Goal: Task Accomplishment & Management: Manage account settings

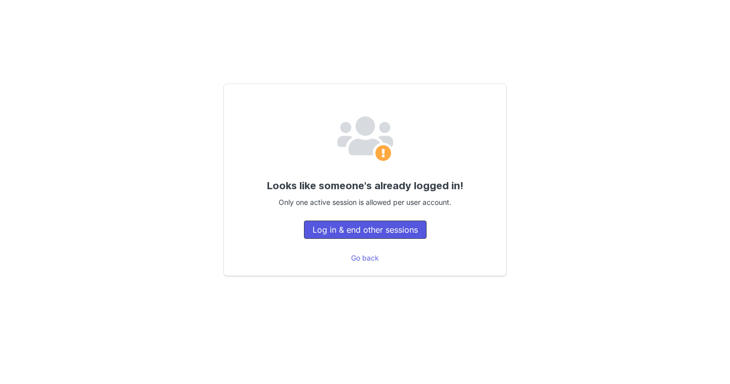
click at [392, 236] on button "Log in & end other sessions" at bounding box center [365, 230] width 123 height 18
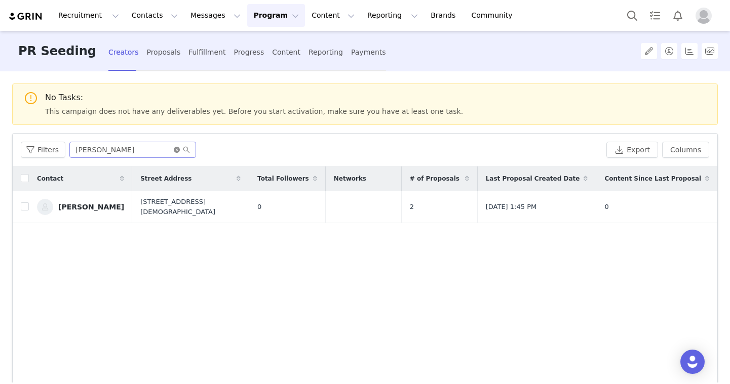
click at [178, 147] on icon "icon: close-circle" at bounding box center [177, 150] width 6 height 6
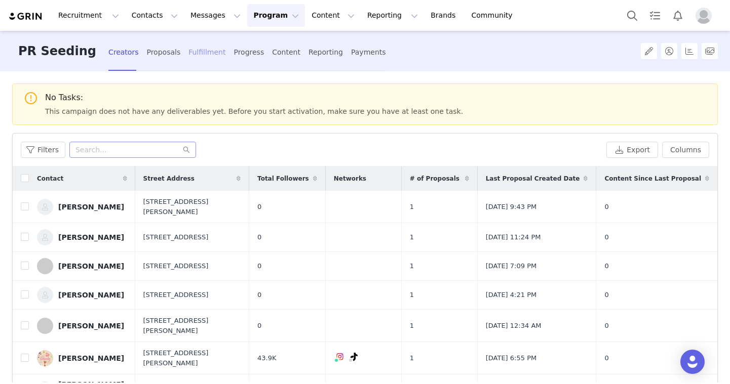
click at [188, 58] on div "Fulfillment" at bounding box center [206, 52] width 37 height 27
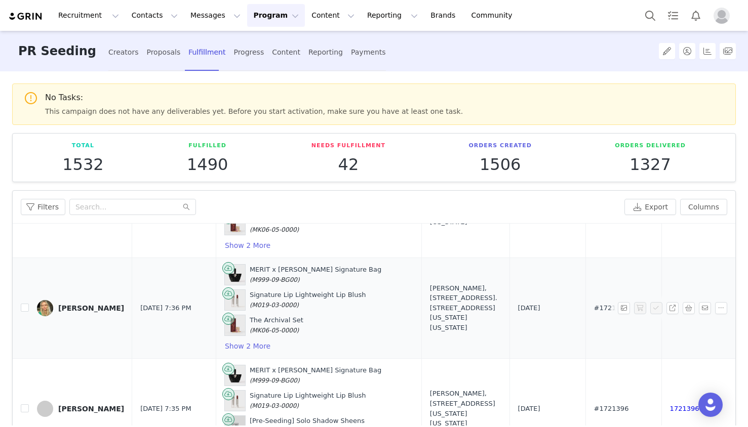
scroll to position [1196, 0]
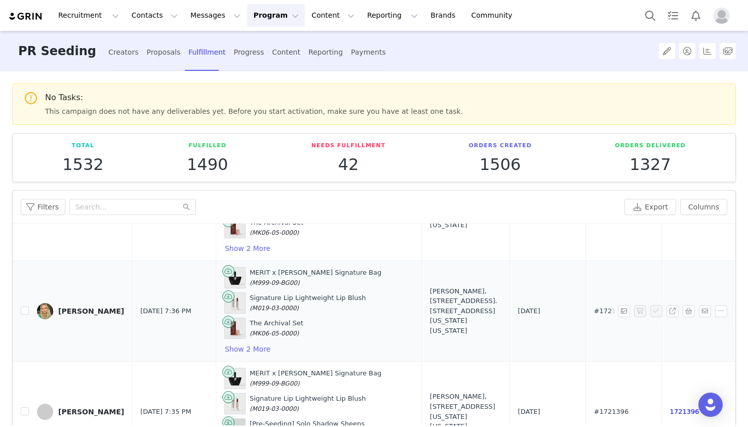
drag, startPoint x: 582, startPoint y: 313, endPoint x: 534, endPoint y: 314, distance: 48.6
click at [534, 314] on tr "[PERSON_NAME] [DATE] 7:36 PM MERIT x [PERSON_NAME] Signature Bag (M999-09-BG00)…" at bounding box center [486, 311] width 946 height 101
drag, startPoint x: 579, startPoint y: 413, endPoint x: 535, endPoint y: 114, distance: 302.0
click at [533, 384] on tr "[PERSON_NAME] [DATE] 7:35 PM MERIT x [PERSON_NAME] Signature Bag (M999-09-BG00)…" at bounding box center [486, 412] width 946 height 101
copy tr "#1721396"
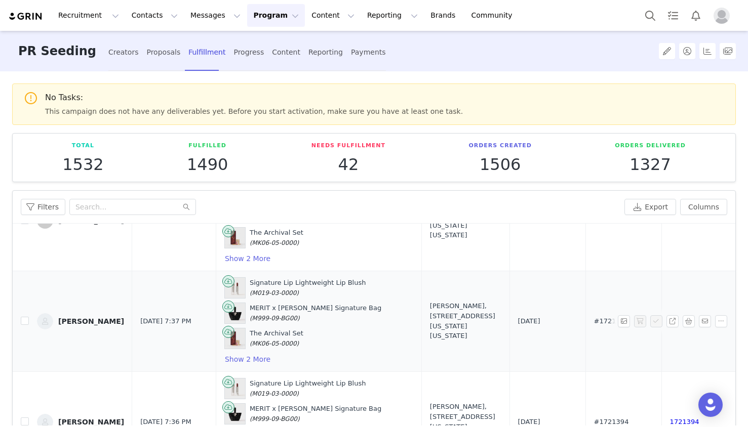
scroll to position [983, 0]
drag, startPoint x: 576, startPoint y: 328, endPoint x: 541, endPoint y: 324, distance: 35.7
click at [585, 324] on td "#1721389" at bounding box center [623, 322] width 76 height 101
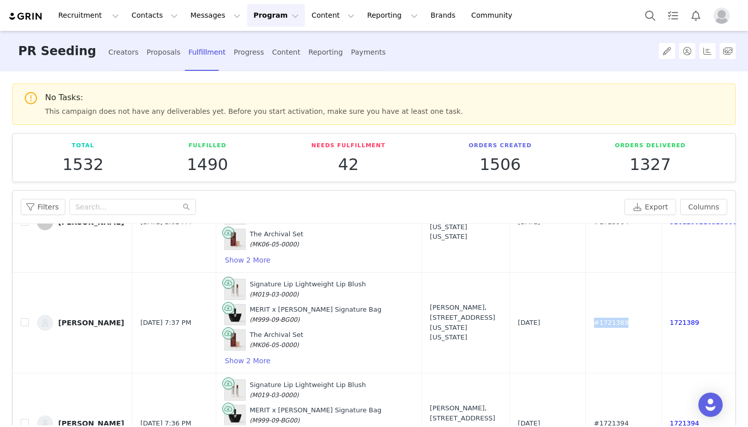
copy span "#1721389"
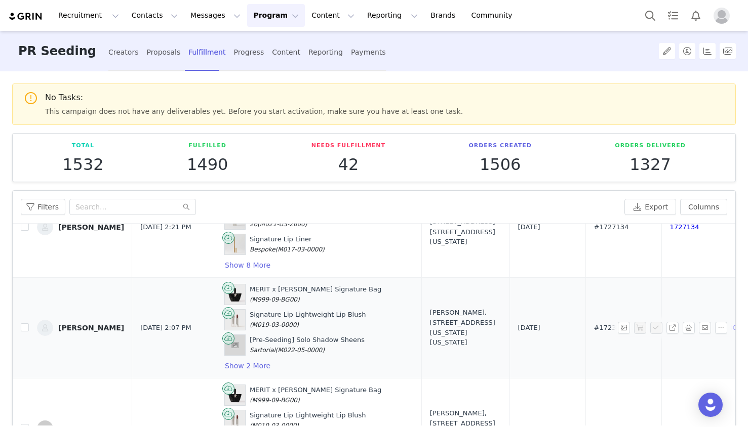
scroll to position [777, 0]
drag, startPoint x: 582, startPoint y: 323, endPoint x: 524, endPoint y: 285, distance: 69.1
click at [510, 322] on tr "[PERSON_NAME] [DATE] 2:07 PM MERIT x [PERSON_NAME] Signature Bag (M999-09-BG00)…" at bounding box center [486, 327] width 946 height 101
click at [585, 352] on td "#1723971" at bounding box center [623, 327] width 76 height 101
drag, startPoint x: 580, startPoint y: 329, endPoint x: 535, endPoint y: 327, distance: 45.1
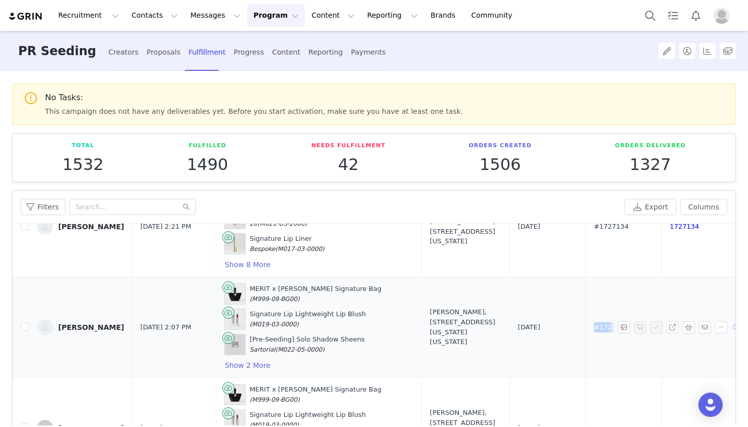
click at [585, 327] on td "#1723971" at bounding box center [623, 327] width 76 height 101
copy span "#1723971"
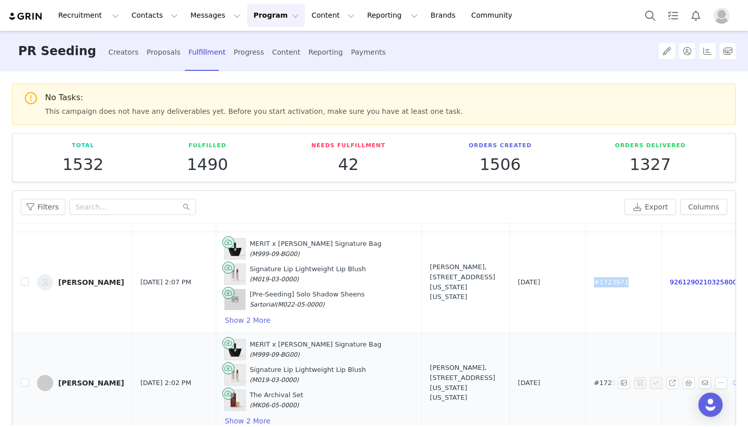
scroll to position [846, 0]
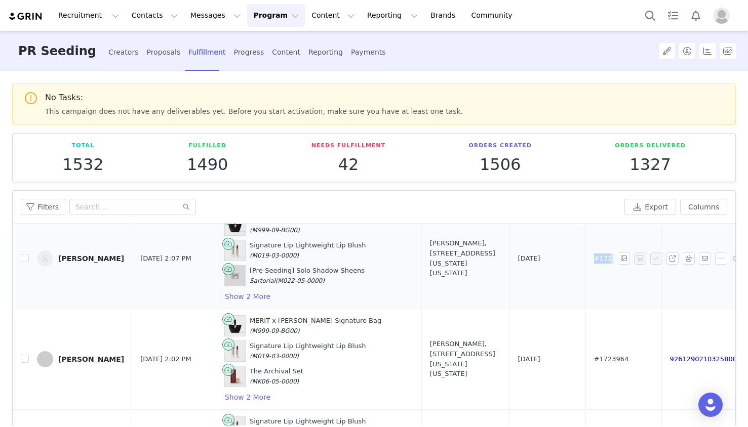
drag, startPoint x: 583, startPoint y: 361, endPoint x: 519, endPoint y: 274, distance: 107.9
click at [526, 359] on tr "[PERSON_NAME] [DATE] 2:02 PM MERIT x [PERSON_NAME] Signature Bag (M999-09-BG00)…" at bounding box center [486, 359] width 946 height 101
copy tr "#1723964"
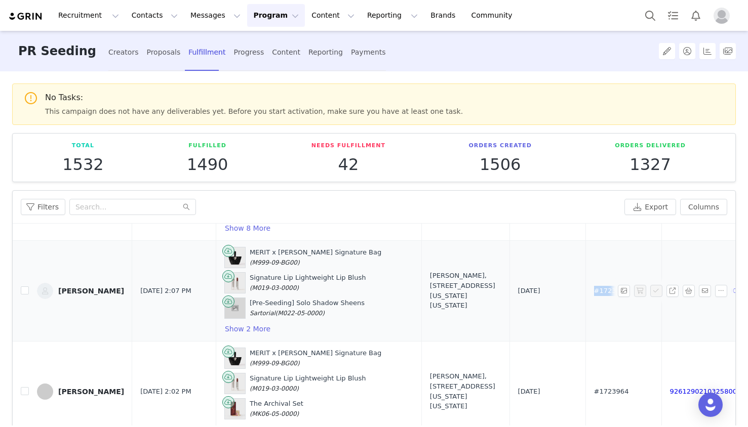
scroll to position [808, 0]
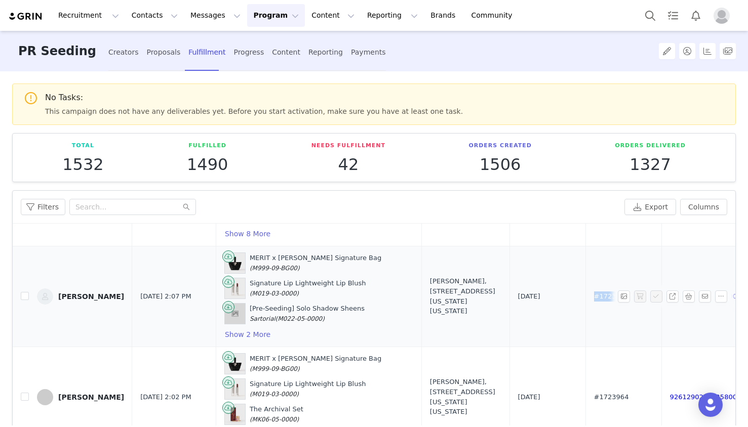
drag, startPoint x: 582, startPoint y: 296, endPoint x: 535, endPoint y: 297, distance: 47.6
click at [585, 297] on td "#1723971" at bounding box center [623, 296] width 76 height 101
copy span "#1723971"
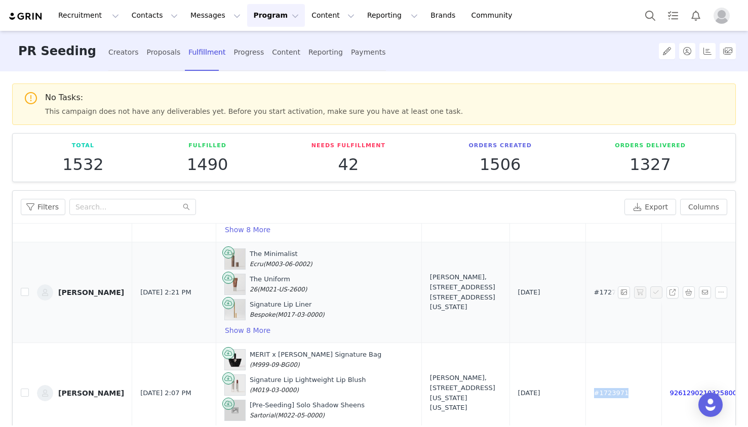
scroll to position [709, 0]
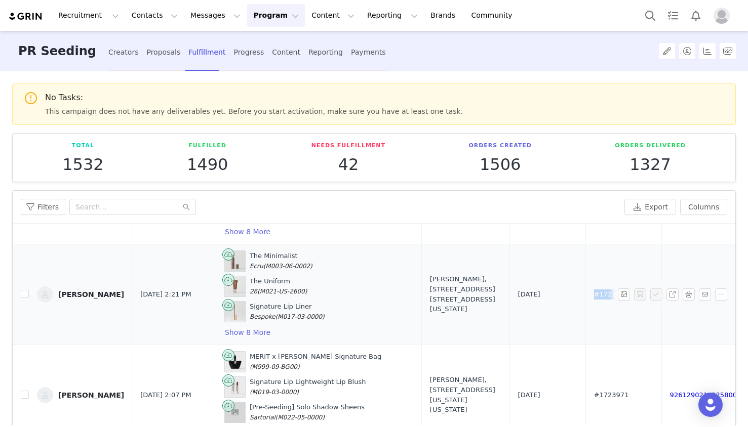
drag, startPoint x: 583, startPoint y: 296, endPoint x: 542, endPoint y: 297, distance: 41.1
click at [585, 297] on td "#1727134" at bounding box center [623, 294] width 76 height 101
click at [256, 335] on button "Show 8 More" at bounding box center [247, 333] width 47 height 12
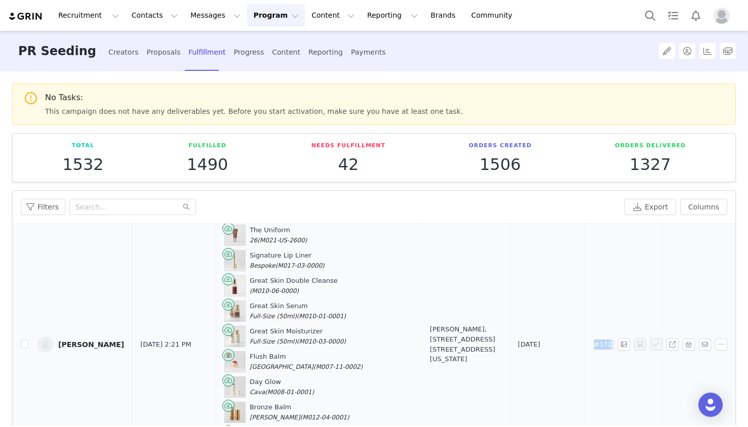
scroll to position [761, 0]
click at [86, 337] on link "[PERSON_NAME]" at bounding box center [80, 344] width 87 height 16
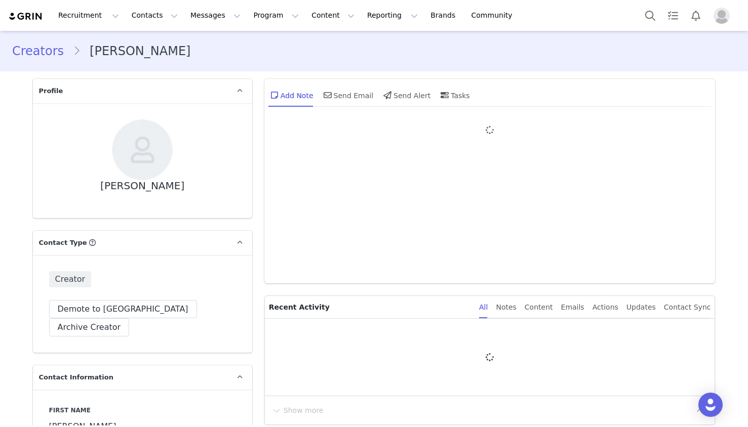
type input "+1 ([GEOGRAPHIC_DATA])"
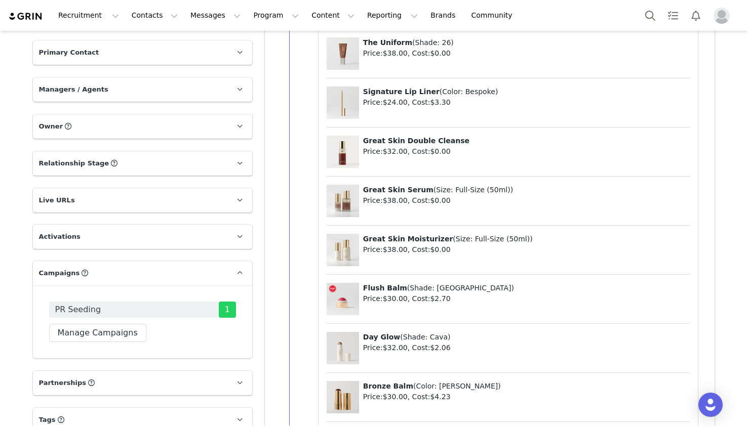
scroll to position [996, 0]
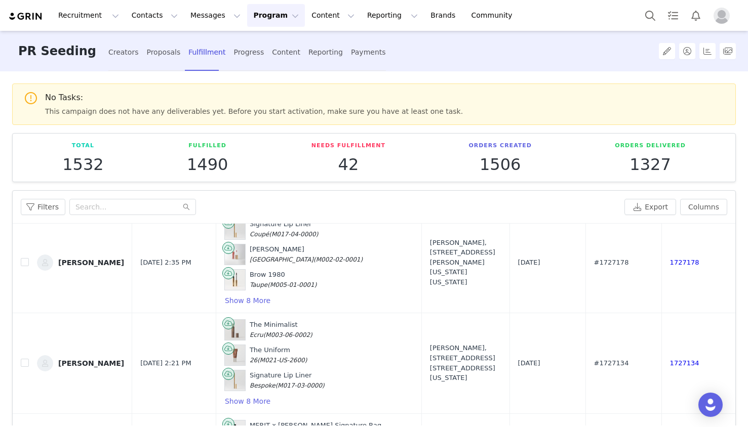
scroll to position [667, 0]
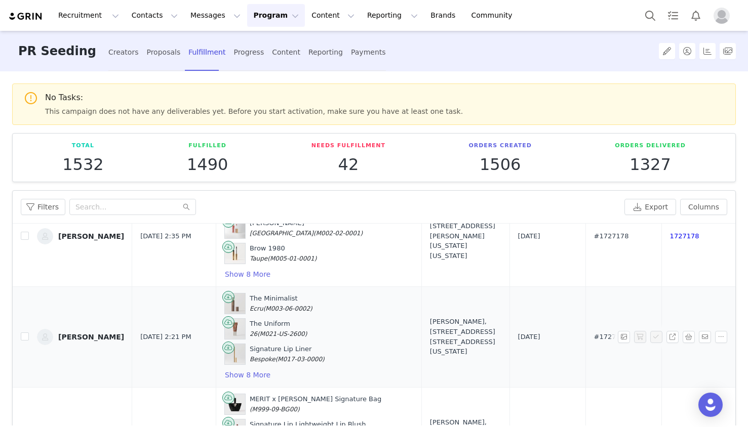
drag, startPoint x: 561, startPoint y: 337, endPoint x: 531, endPoint y: 335, distance: 30.5
click at [531, 335] on tr "[PERSON_NAME] [DATE] 2:21 PM The Minimalist Ecru (M003-06-0002) The Uniform 26 …" at bounding box center [486, 337] width 946 height 101
copy tr "#1727134"
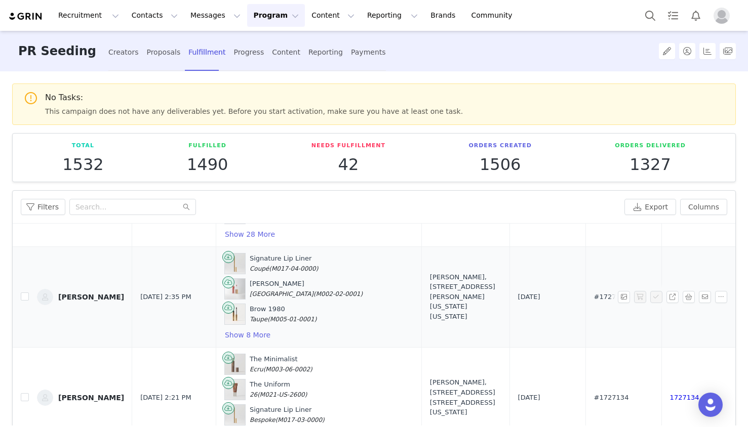
scroll to position [604, 0]
drag, startPoint x: 576, startPoint y: 301, endPoint x: 530, endPoint y: 293, distance: 47.3
click at [529, 299] on tr "[PERSON_NAME] [DATE] 2:35 PM Signature Lip Liner Coupé (M017-04-0000) Shade Sli…" at bounding box center [486, 298] width 946 height 101
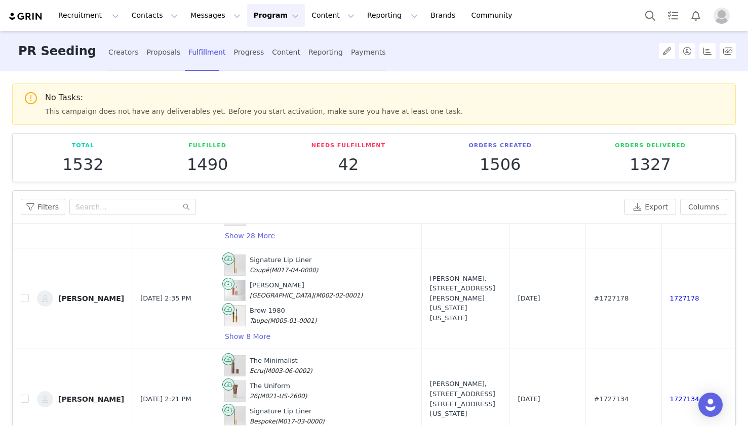
copy tr "#1727178"
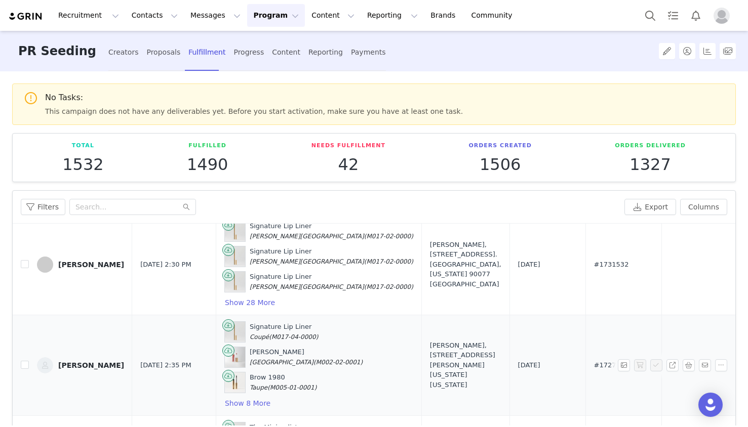
scroll to position [520, 0]
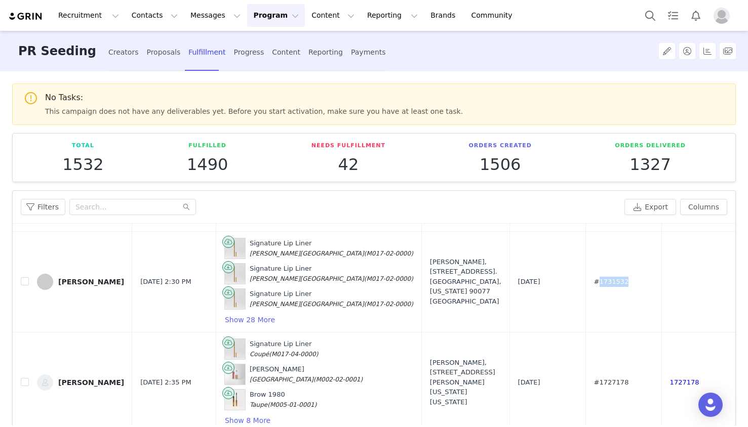
drag, startPoint x: 590, startPoint y: 286, endPoint x: 568, endPoint y: 93, distance: 193.7
click at [585, 285] on td "#1731532" at bounding box center [623, 281] width 76 height 101
click at [585, 284] on td "#1731532" at bounding box center [623, 281] width 76 height 101
drag, startPoint x: 585, startPoint y: 282, endPoint x: 521, endPoint y: 284, distance: 64.3
click at [521, 284] on tr "[PERSON_NAME] [DATE] 2:30 PM Signature Lip Liner [PERSON_NAME][GEOGRAPHIC_DATA]…" at bounding box center [486, 281] width 946 height 101
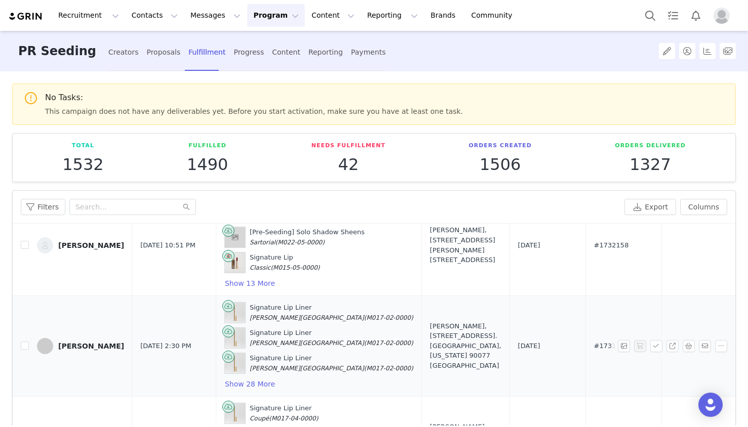
scroll to position [437, 0]
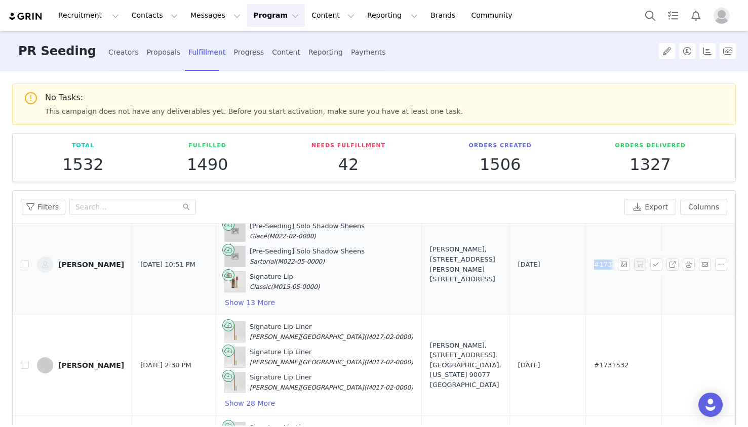
drag, startPoint x: 571, startPoint y: 263, endPoint x: 539, endPoint y: 264, distance: 31.4
click at [585, 264] on td "#1732158" at bounding box center [623, 264] width 76 height 101
copy span "#1732158"
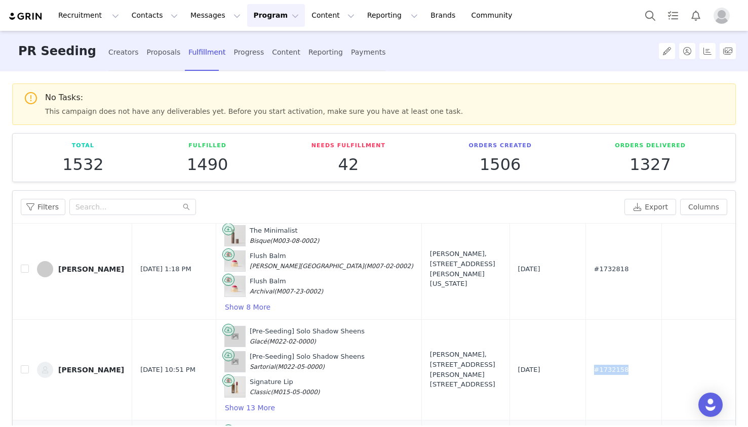
scroll to position [328, 0]
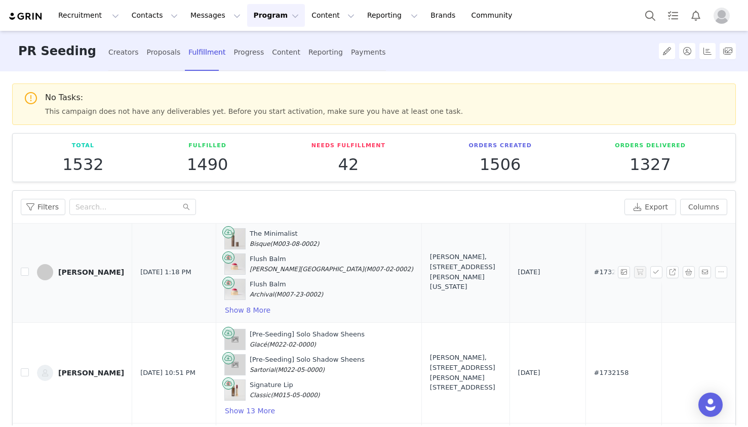
click at [585, 320] on td "#1732818" at bounding box center [623, 272] width 76 height 101
drag, startPoint x: 575, startPoint y: 274, endPoint x: 528, endPoint y: 273, distance: 46.6
click at [528, 273] on tr "[PERSON_NAME] [DATE] 1:18 PM The Minimalist Bisque (M003-08-0002) Flush Balm [P…" at bounding box center [486, 272] width 946 height 101
copy tr "#1732818"
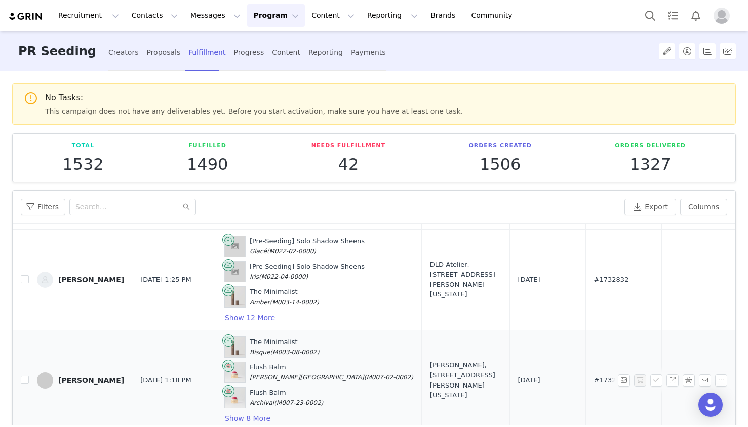
scroll to position [215, 0]
